Goal: Transaction & Acquisition: Purchase product/service

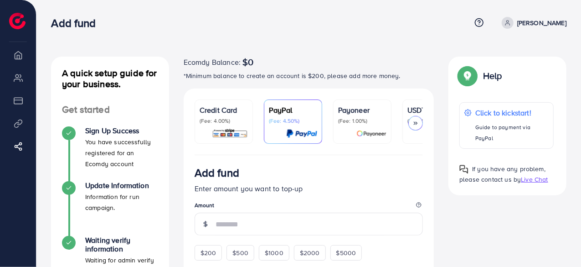
click at [417, 122] on polyline at bounding box center [416, 123] width 1 height 3
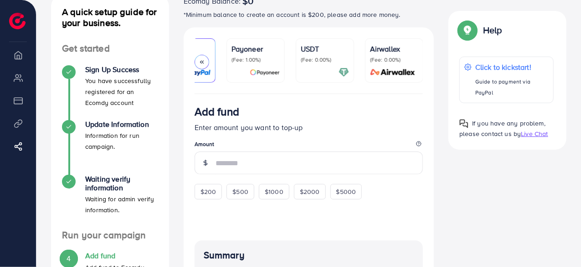
scroll to position [21, 0]
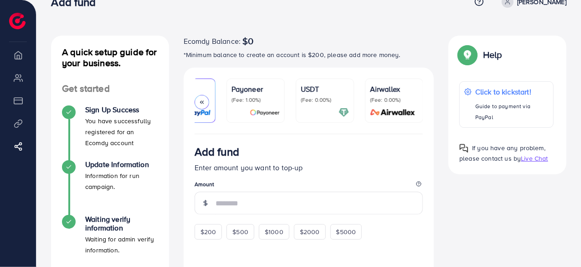
click at [201, 103] on icon at bounding box center [202, 102] width 6 height 6
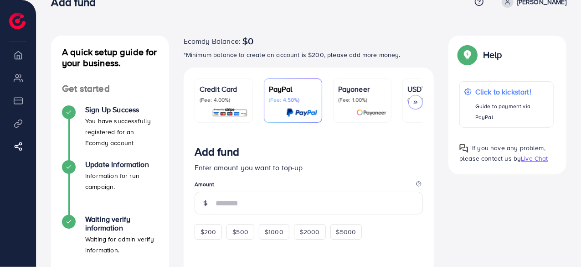
scroll to position [0, 0]
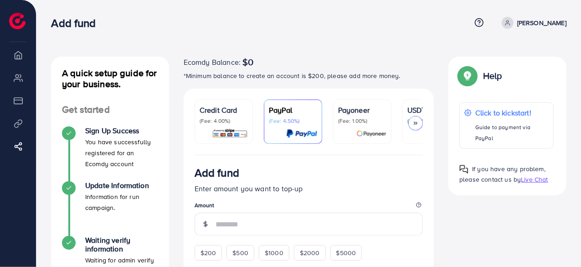
click at [418, 124] on icon at bounding box center [416, 123] width 6 height 6
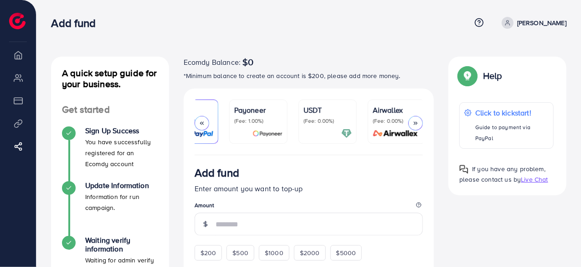
scroll to position [0, 107]
click at [329, 126] on div "USDT (Fee: 0.00%)" at bounding box center [325, 121] width 48 height 34
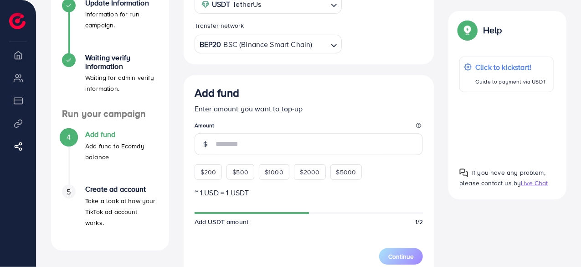
scroll to position [228, 0]
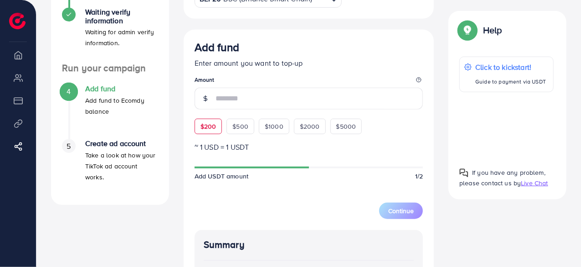
click at [211, 128] on span "$200" at bounding box center [209, 126] width 16 height 9
type input "***"
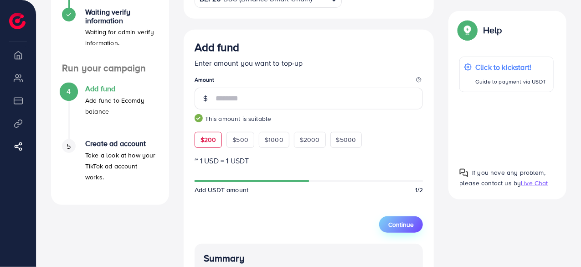
click at [405, 222] on span "Continue" at bounding box center [401, 224] width 26 height 9
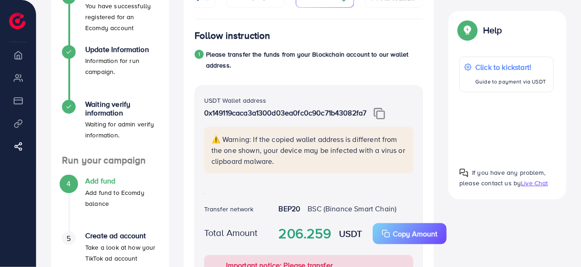
scroll to position [90, 0]
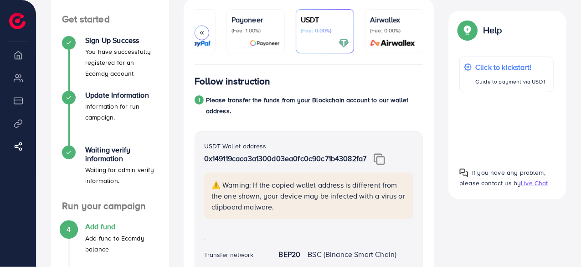
click at [274, 208] on p "⚠️ Warning: If the copied wallet address is different from the one shown, your …" at bounding box center [310, 195] width 197 height 33
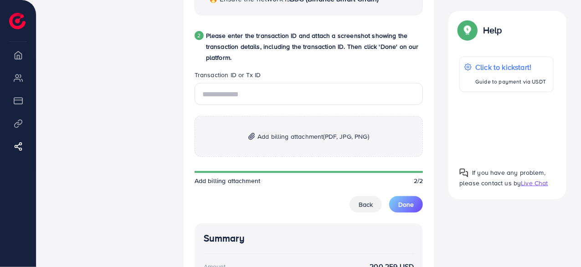
scroll to position [455, 0]
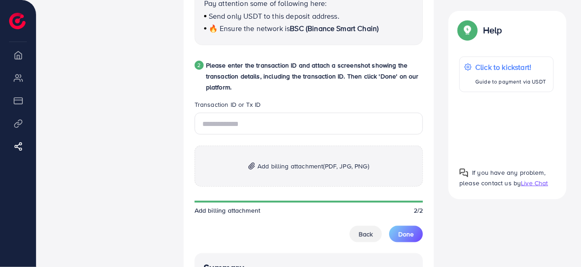
click at [504, 120] on div at bounding box center [506, 125] width 94 height 53
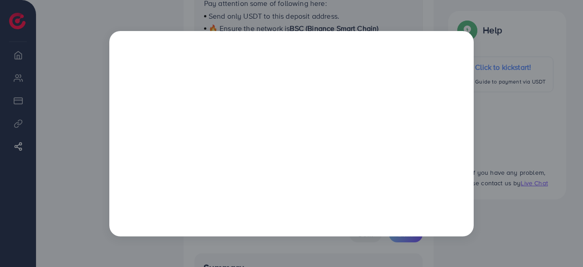
click at [502, 230] on div at bounding box center [291, 133] width 583 height 267
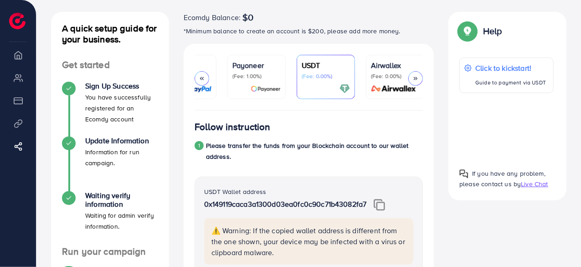
scroll to position [0, 0]
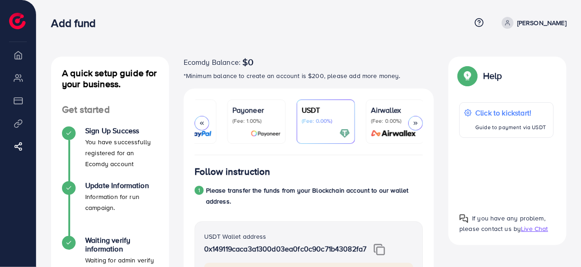
click at [267, 130] on img at bounding box center [266, 133] width 30 height 10
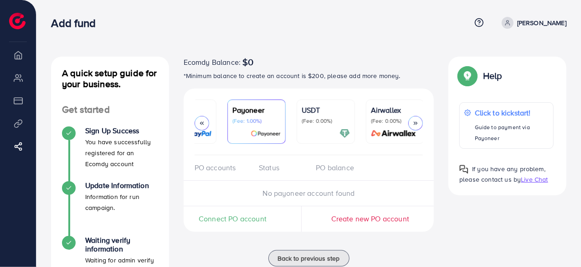
scroll to position [46, 0]
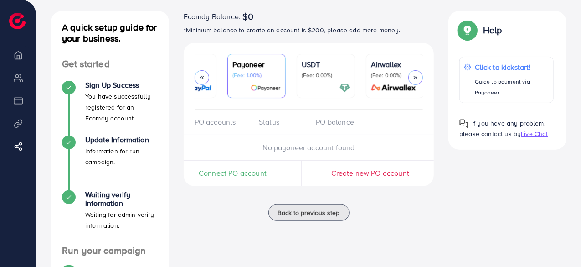
click at [282, 152] on span "No payoneer account found" at bounding box center [309, 147] width 92 height 10
click at [204, 63] on p "PayPal" at bounding box center [187, 64] width 48 height 11
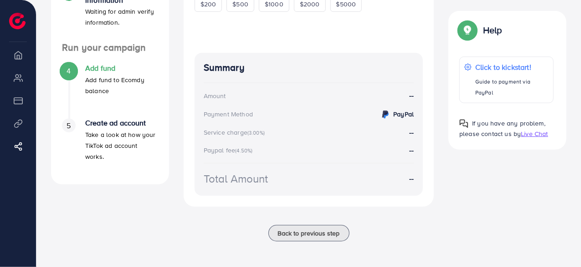
scroll to position [67, 0]
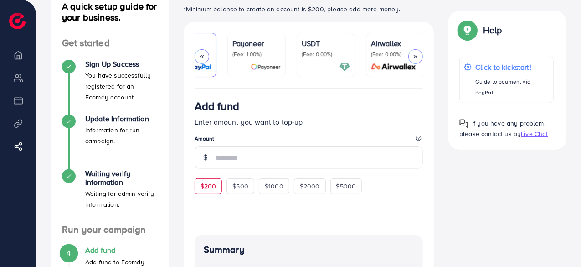
click at [219, 193] on div "$200" at bounding box center [209, 185] width 28 height 15
type input "***"
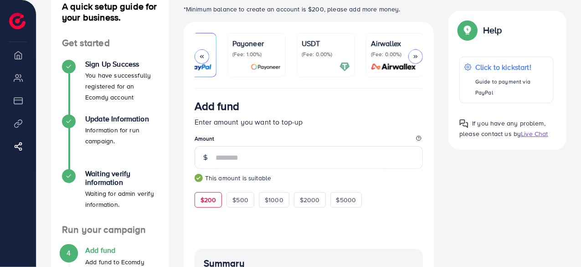
scroll to position [21, 0]
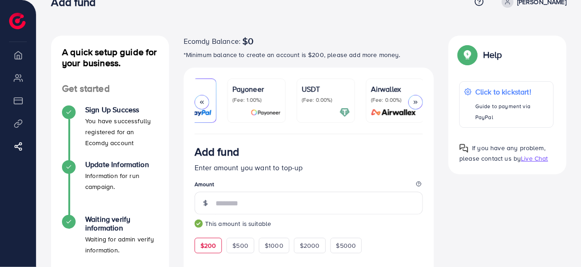
click at [318, 98] on p "(Fee: 0.00%)" at bounding box center [326, 99] width 48 height 7
